Goal: Navigation & Orientation: Find specific page/section

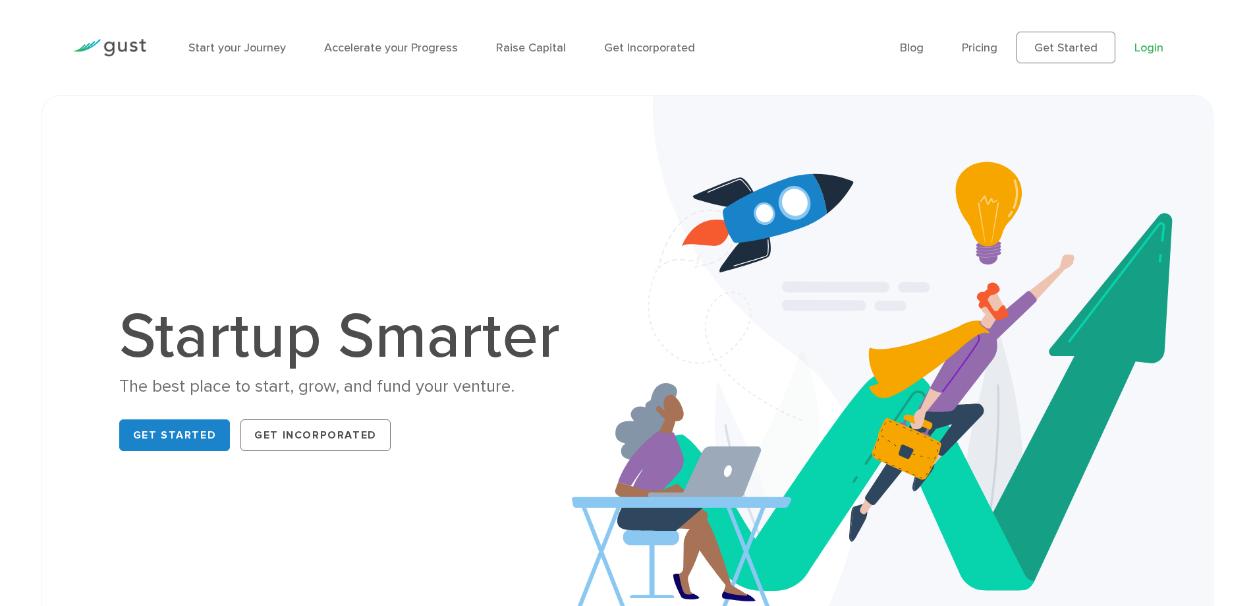
drag, startPoint x: 0, startPoint y: 0, endPoint x: 1149, endPoint y: 45, distance: 1150.1
click at [1149, 45] on link "Login" at bounding box center [1149, 48] width 29 height 14
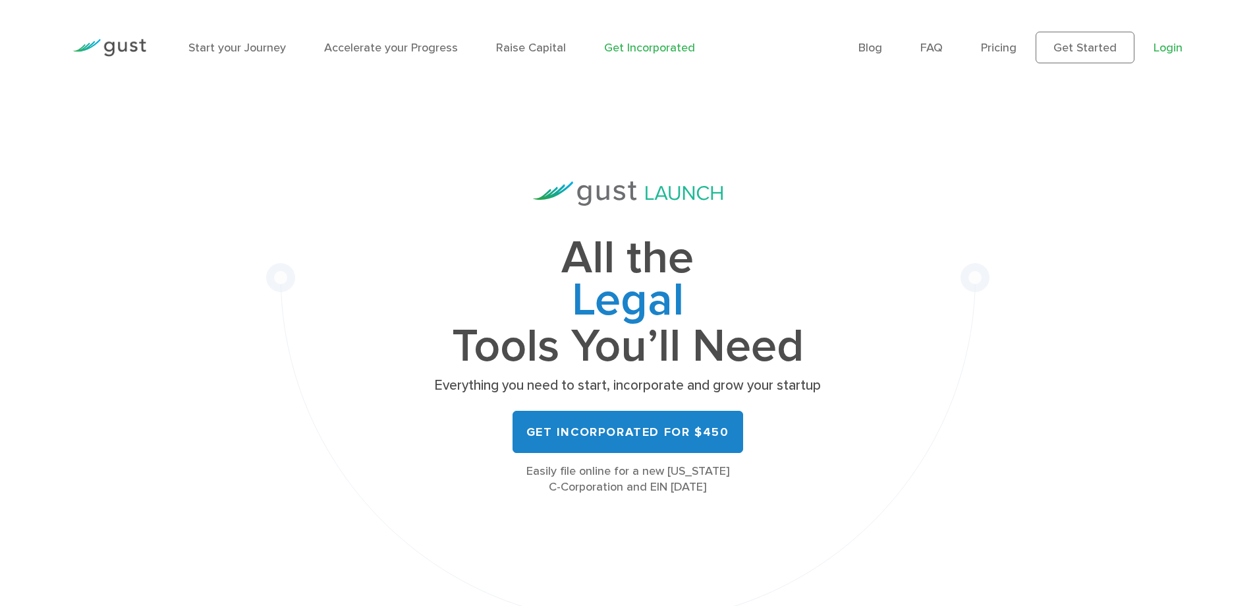
click at [1171, 48] on link "Login" at bounding box center [1168, 48] width 29 height 14
click at [469, 569] on div "All the Legal Cap Table Fundraising Governance Tools You’ll Need Everything you…" at bounding box center [628, 366] width 724 height 542
drag, startPoint x: 469, startPoint y: 569, endPoint x: 443, endPoint y: 574, distance: 25.5
click at [457, 573] on div "All the Legal Cap Table Fundraising Governance Tools You’ll Need Everything you…" at bounding box center [628, 366] width 724 height 542
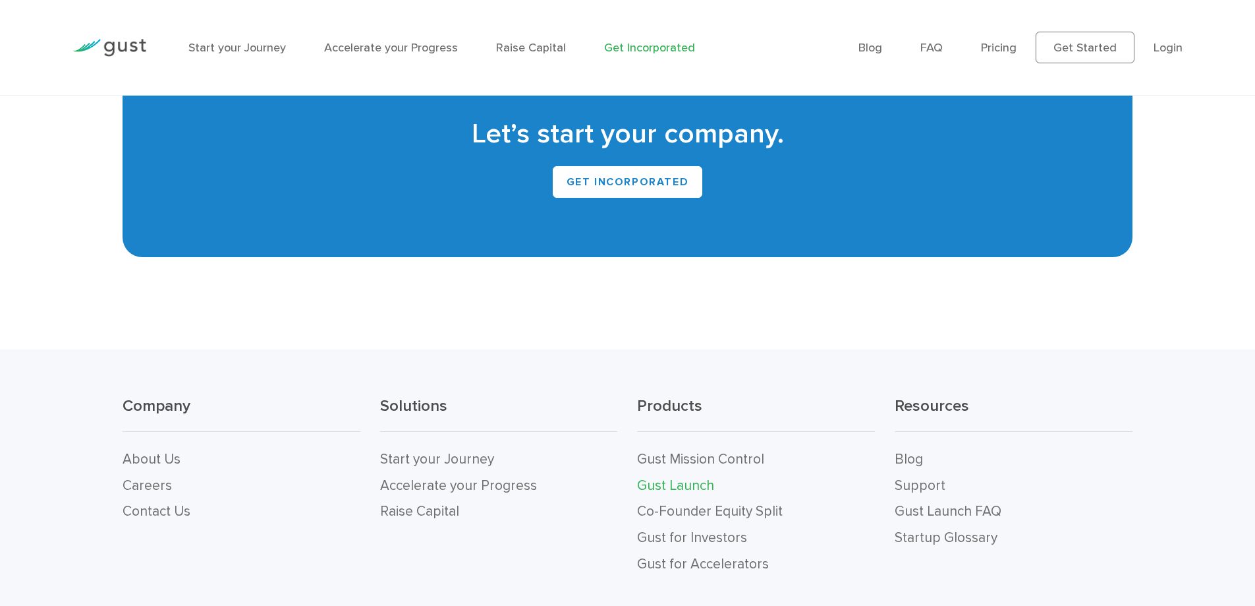
scroll to position [8165, 0]
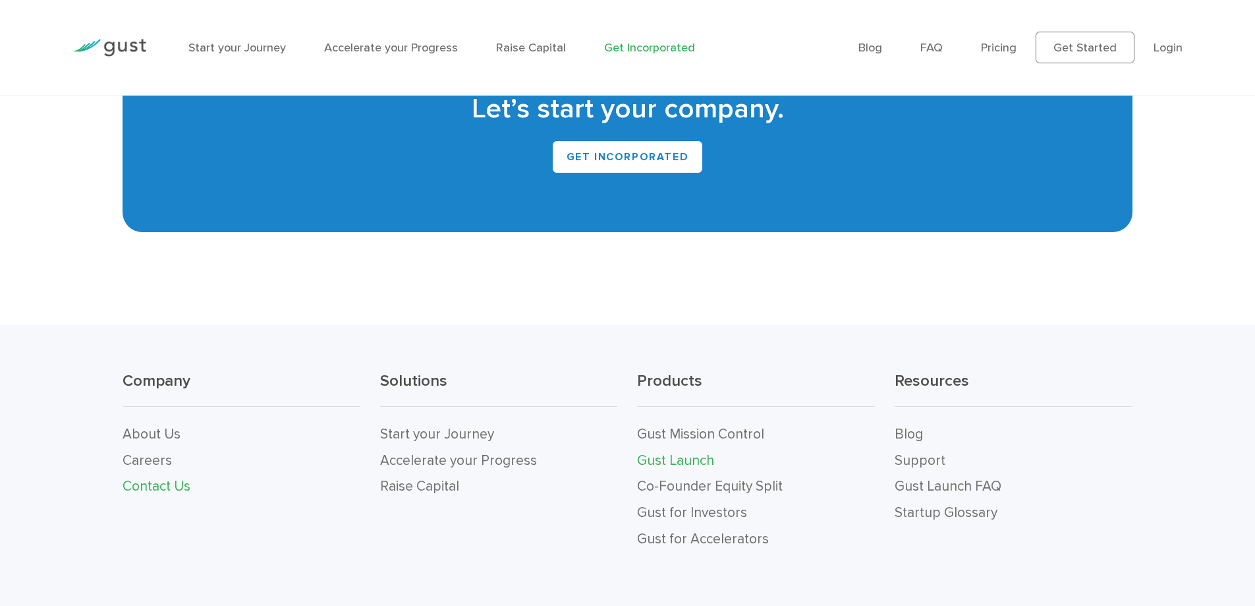
click at [161, 478] on link "Contact Us" at bounding box center [157, 486] width 68 height 16
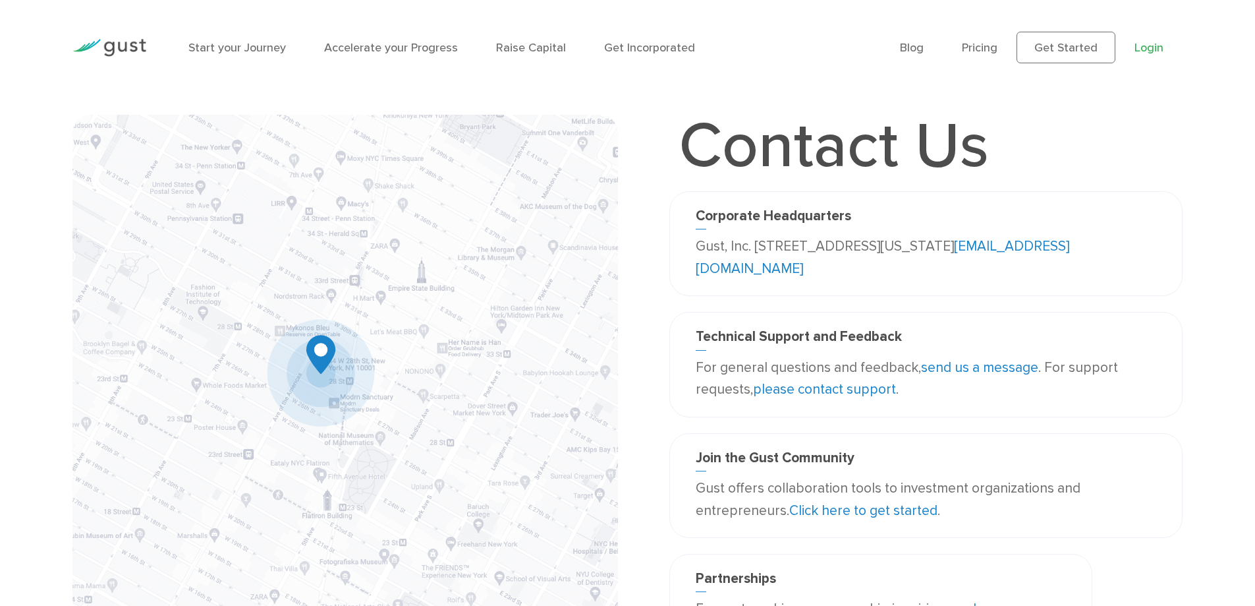
click at [1147, 53] on link "Login" at bounding box center [1149, 48] width 29 height 14
